Goal: Information Seeking & Learning: Learn about a topic

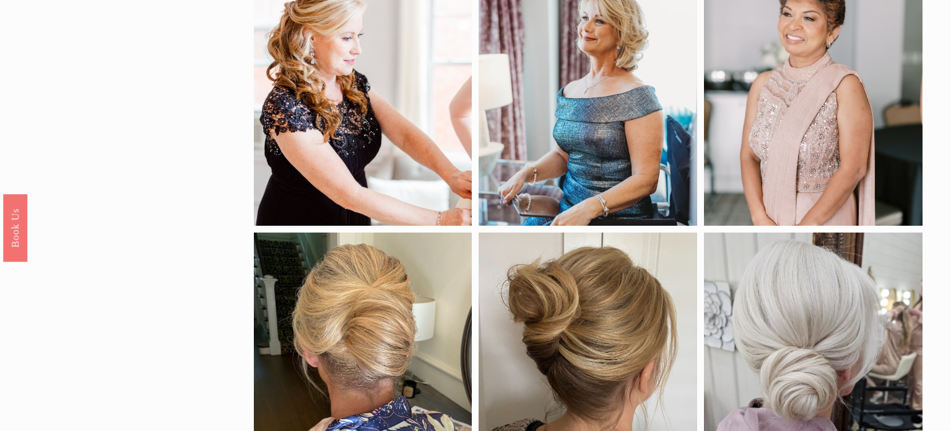
scroll to position [372, 0]
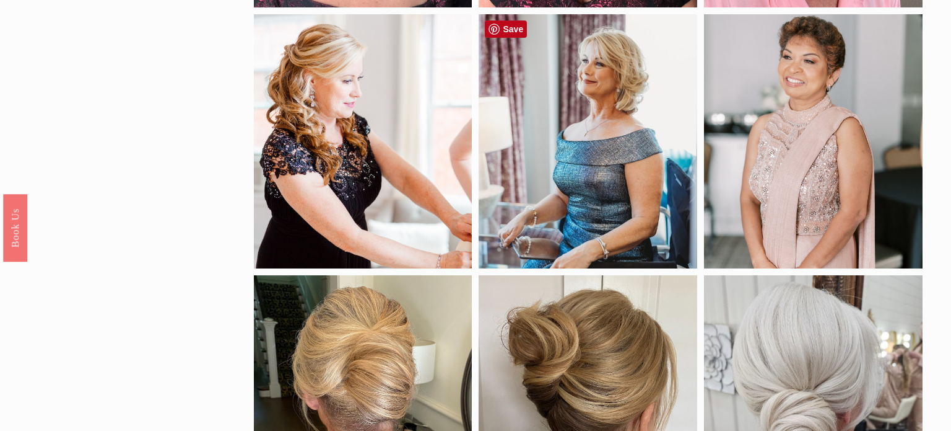
click at [608, 172] on div at bounding box center [588, 140] width 219 height 253
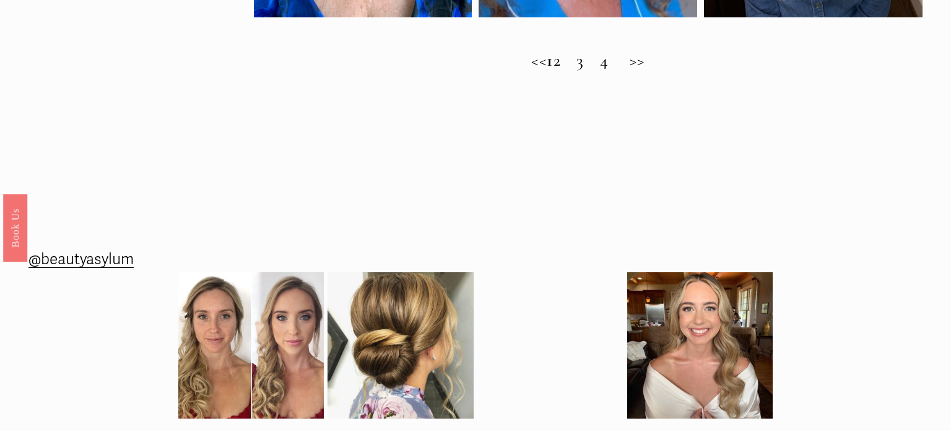
scroll to position [1149, 0]
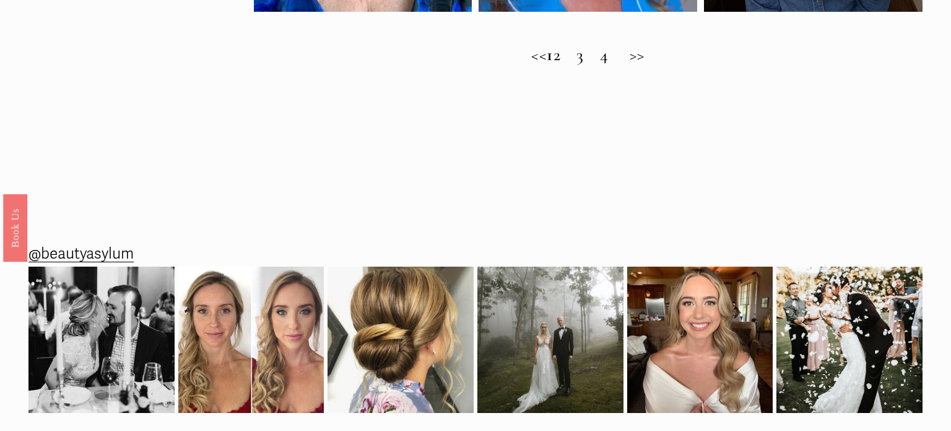
click at [575, 57] on h2 "<< 1 2 3 4 >>" at bounding box center [588, 55] width 669 height 20
click at [572, 59] on h2 "<< 1 2 3 4 >>" at bounding box center [588, 55] width 669 height 20
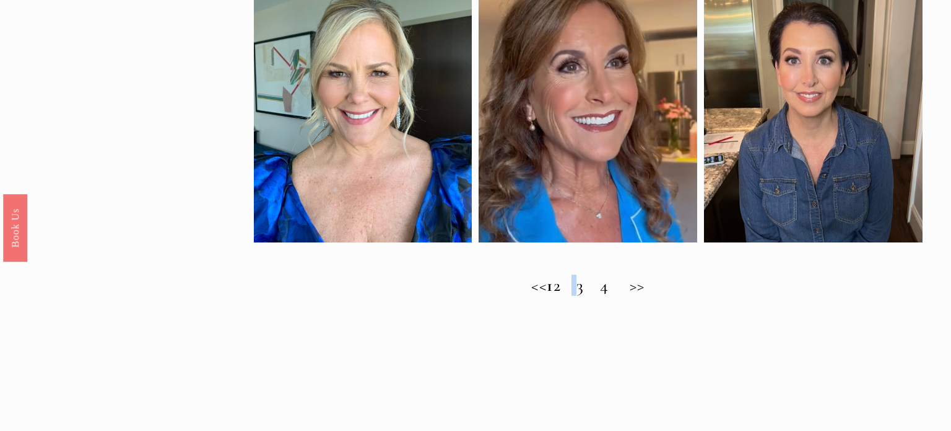
scroll to position [921, 0]
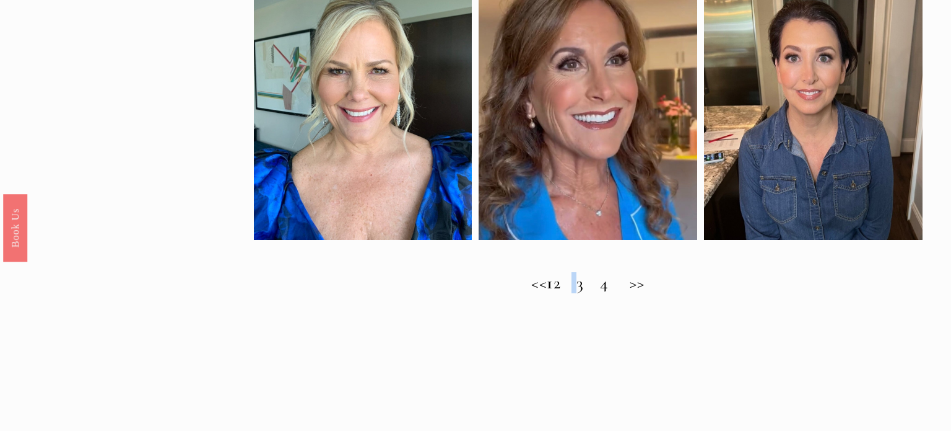
click at [598, 287] on h2 "<< 1 2 3 4 >>" at bounding box center [588, 283] width 669 height 20
click at [649, 284] on h2 "<< 1 2 3 4 >>" at bounding box center [588, 283] width 669 height 20
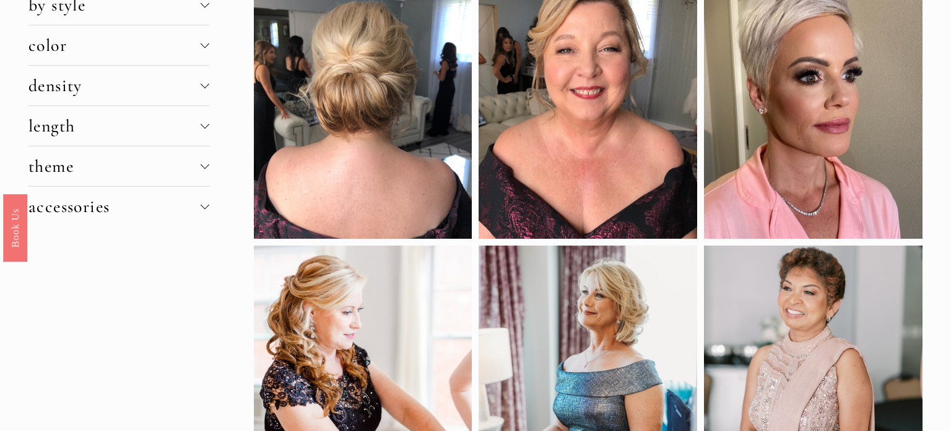
scroll to position [0, 0]
